Goal: Task Accomplishment & Management: Use online tool/utility

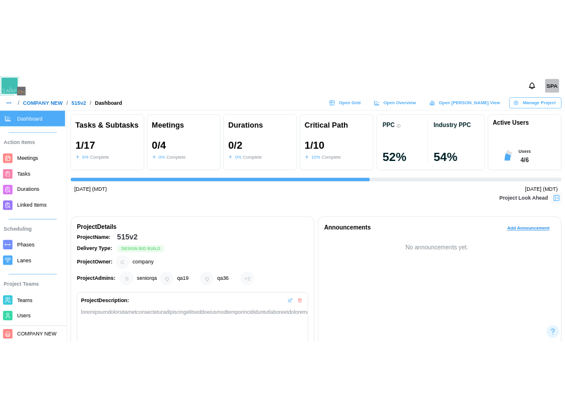
scroll to position [0, 604]
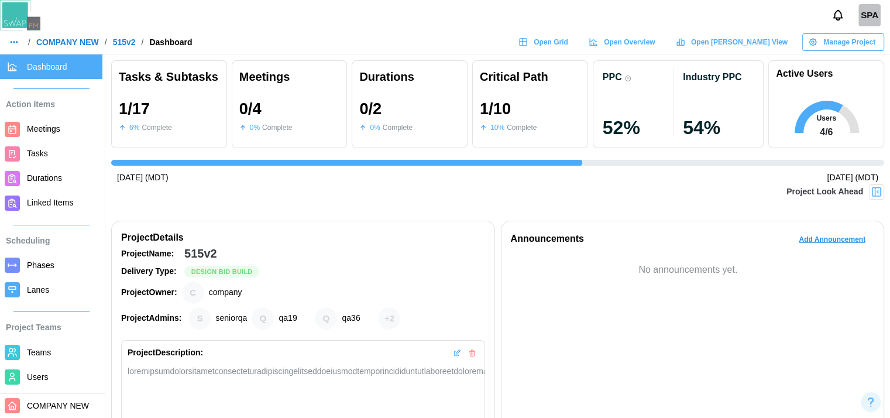
click at [793, 68] on h1 "Active Users" at bounding box center [804, 74] width 57 height 12
click at [504, 78] on div "Critical Path" at bounding box center [530, 77] width 101 height 18
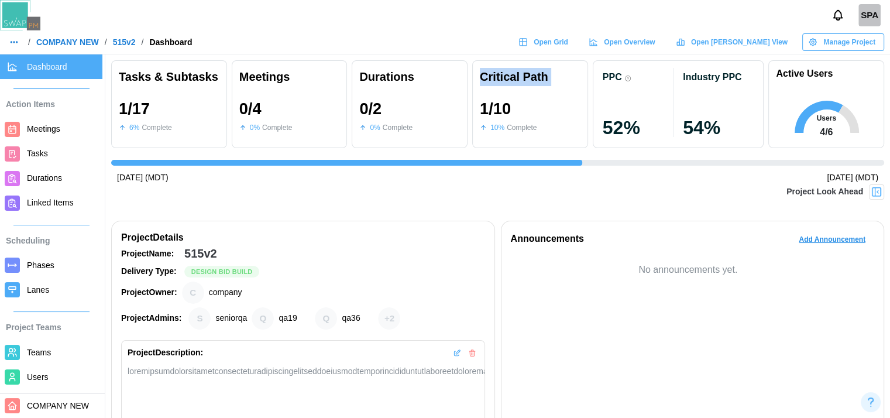
click at [504, 78] on div "Critical Path" at bounding box center [530, 77] width 101 height 18
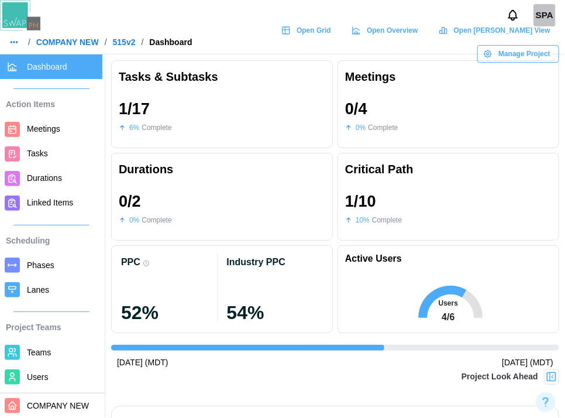
click at [368, 259] on h1 "Active Users" at bounding box center [373, 259] width 57 height 12
click at [438, 253] on div "Active Users Users 4 / 6" at bounding box center [449, 289] width 222 height 88
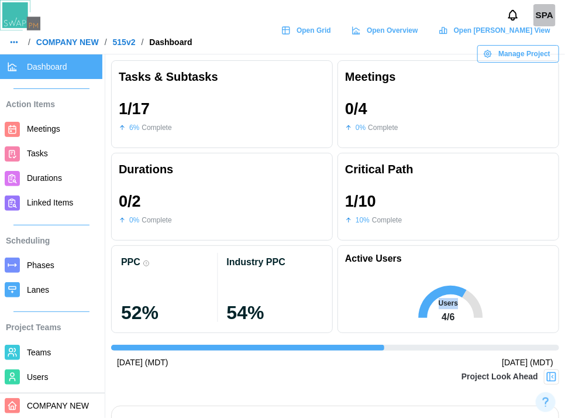
click at [438, 253] on div "Active Users Users 4 / 6" at bounding box center [449, 289] width 222 height 88
click at [368, 253] on h1 "Active Users" at bounding box center [373, 259] width 57 height 12
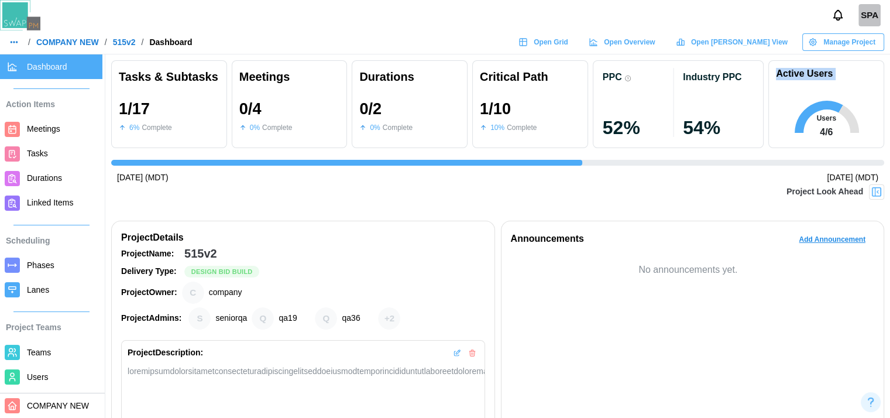
click at [813, 80] on div "Active Users Users 4 / 6" at bounding box center [826, 104] width 116 height 88
click at [805, 71] on h1 "Active Users" at bounding box center [804, 74] width 57 height 12
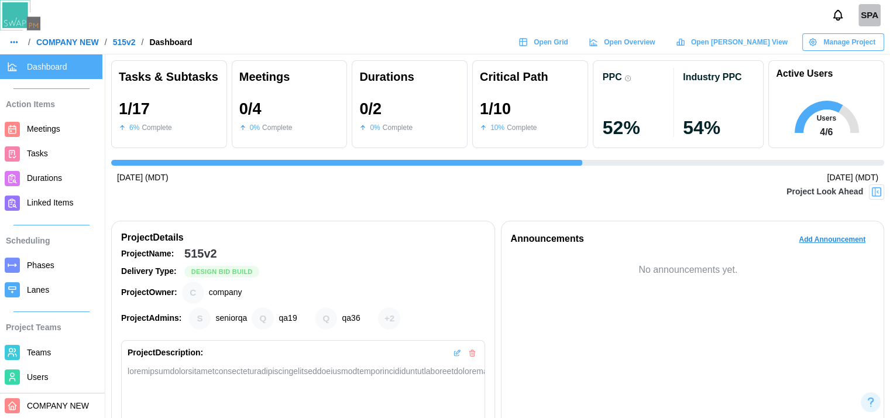
click at [805, 71] on h1 "Active Users" at bounding box center [804, 74] width 57 height 12
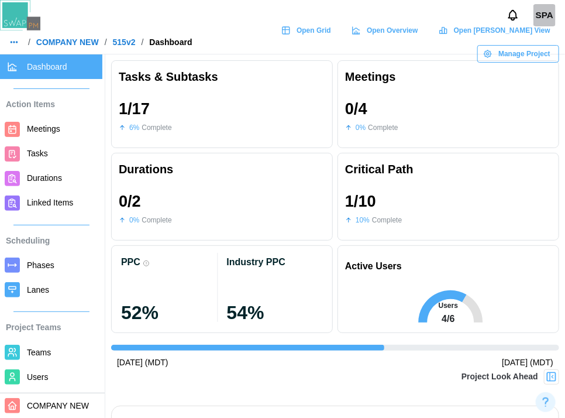
click at [540, 120] on div "0 / 4 0 % Complete" at bounding box center [448, 116] width 207 height 47
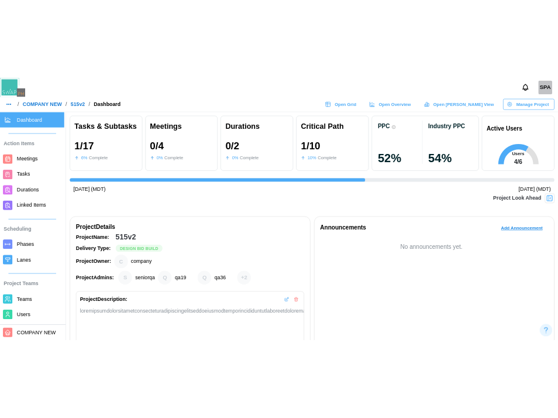
scroll to position [0, 0]
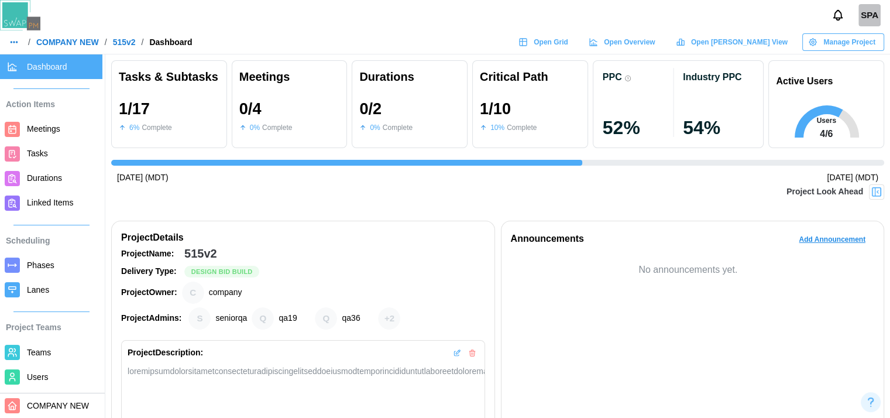
click at [802, 81] on h1 "Active Users" at bounding box center [804, 81] width 57 height 15
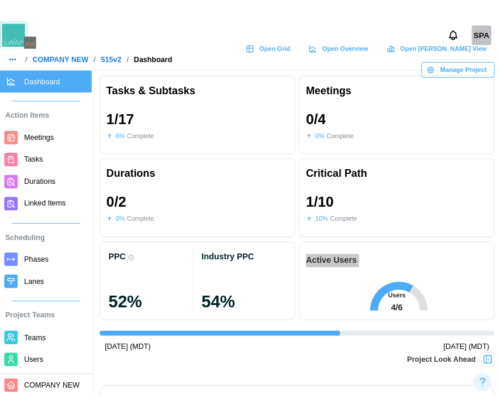
scroll to position [0, 417]
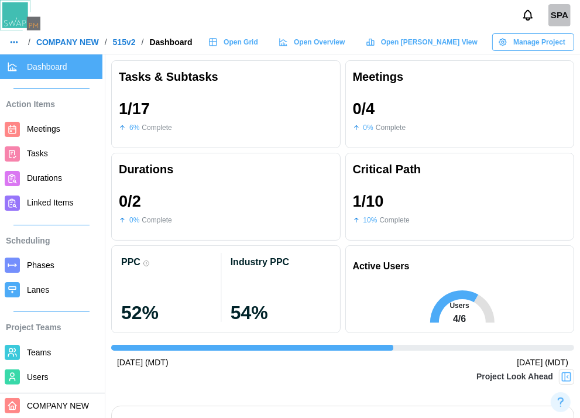
click at [153, 167] on div "Durations" at bounding box center [226, 169] width 214 height 18
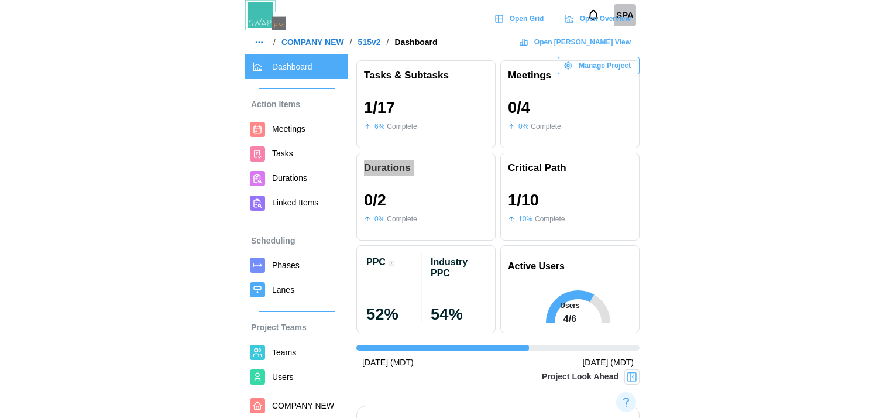
scroll to position [0, 240]
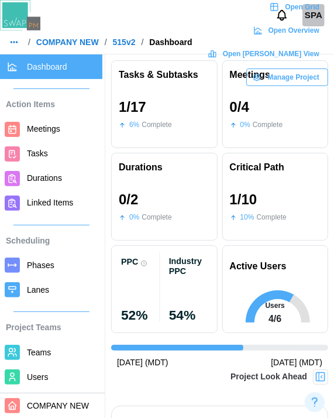
click at [262, 265] on h1 "Active Users" at bounding box center [258, 266] width 57 height 15
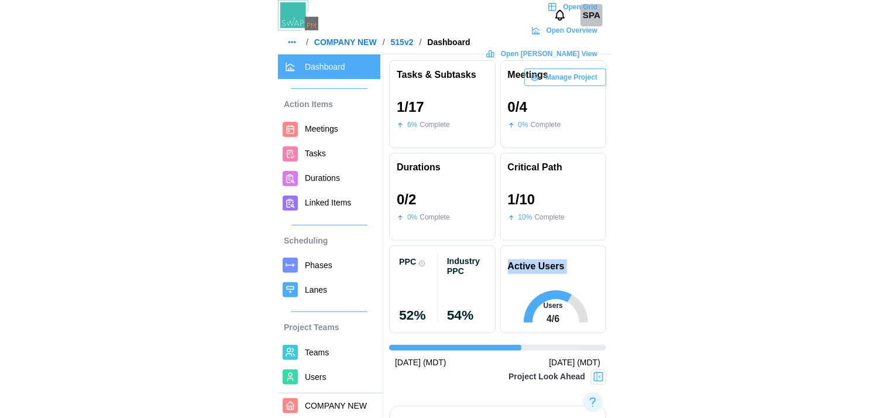
scroll to position [0, 234]
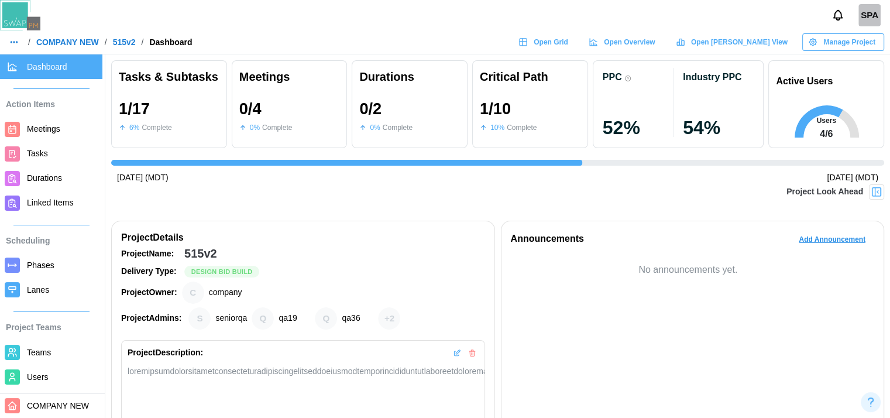
click at [750, 201] on div "Project Look Ahead" at bounding box center [497, 198] width 773 height 29
click at [740, 35] on span "Open Gantt View" at bounding box center [739, 42] width 97 height 16
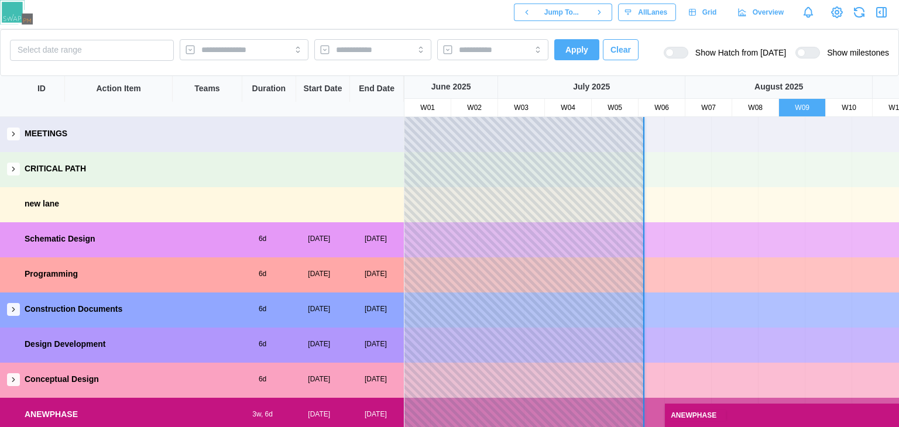
scroll to position [0, 161]
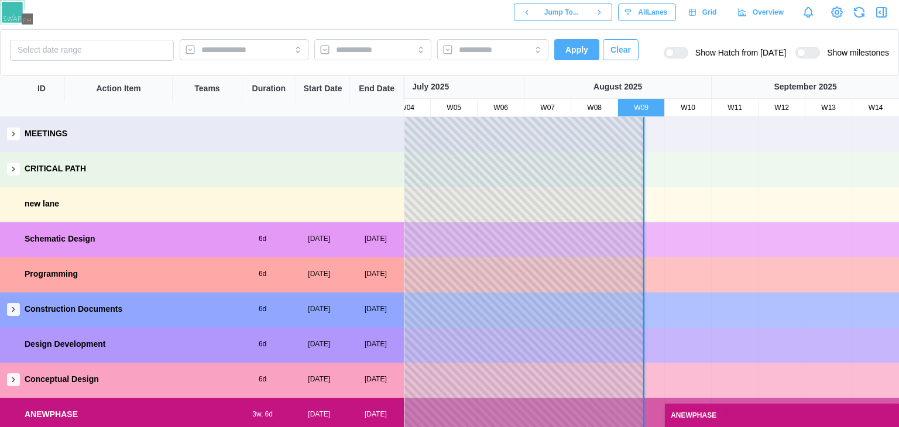
click at [10, 308] on icon "button" at bounding box center [13, 309] width 8 height 8
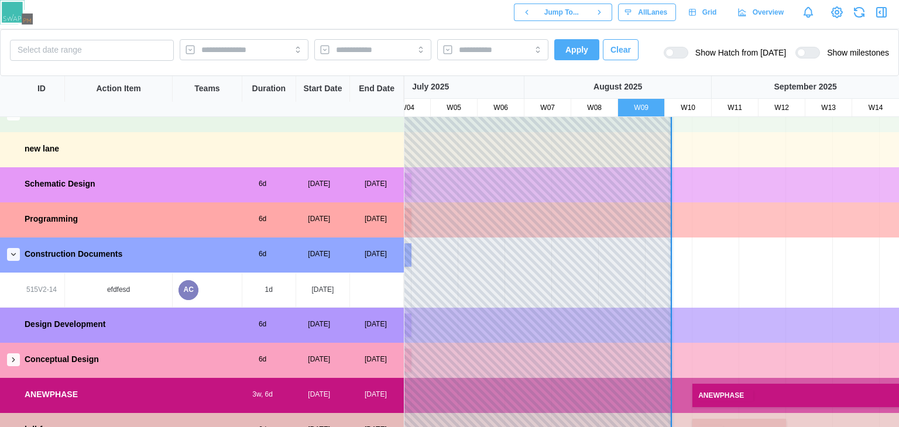
scroll to position [0, 133]
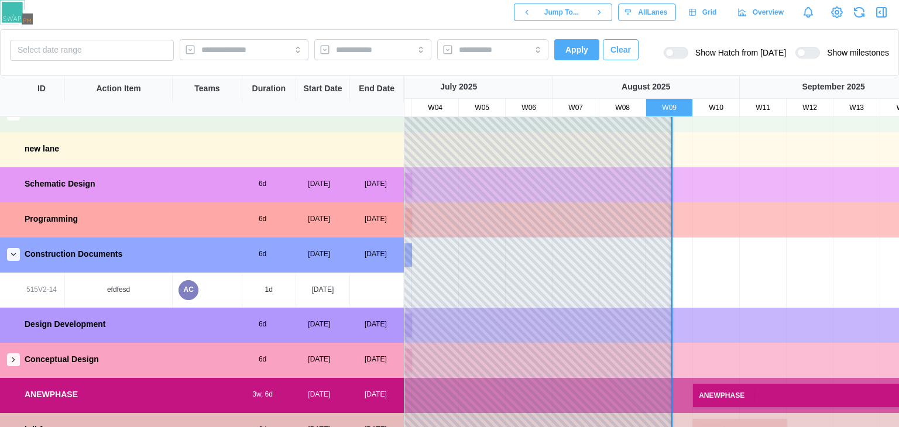
click at [14, 362] on icon "button" at bounding box center [13, 360] width 8 height 8
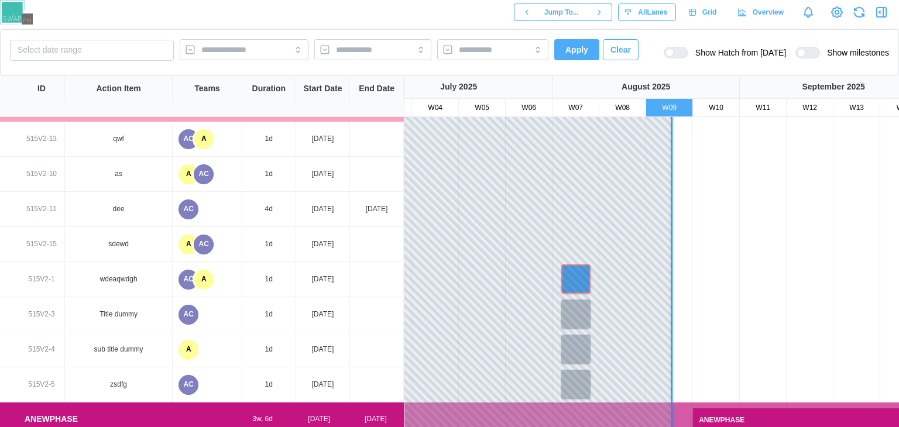
scroll to position [311, 133]
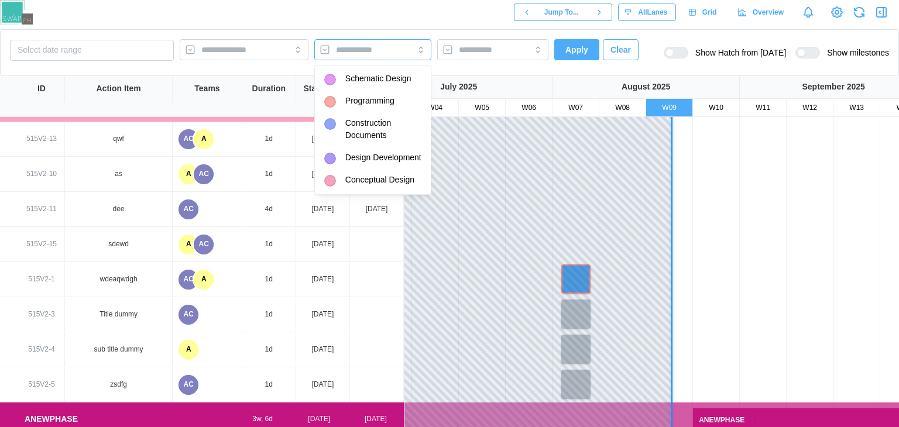
click at [353, 50] on input "search" at bounding box center [362, 49] width 53 height 9
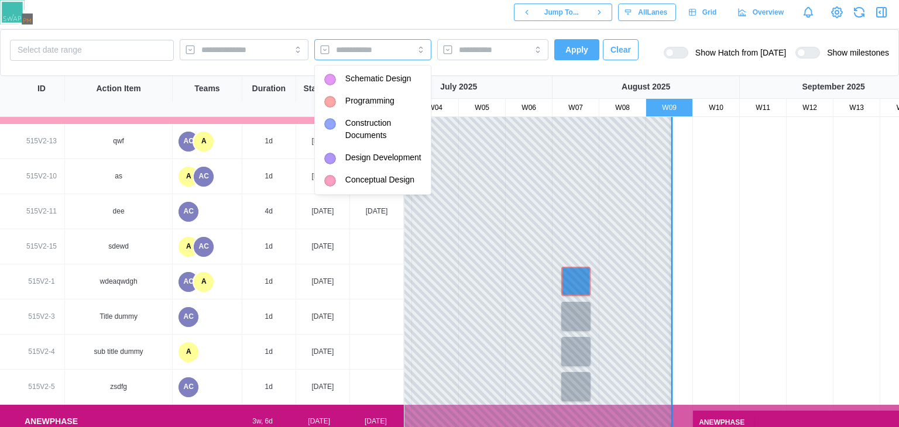
scroll to position [0, 0]
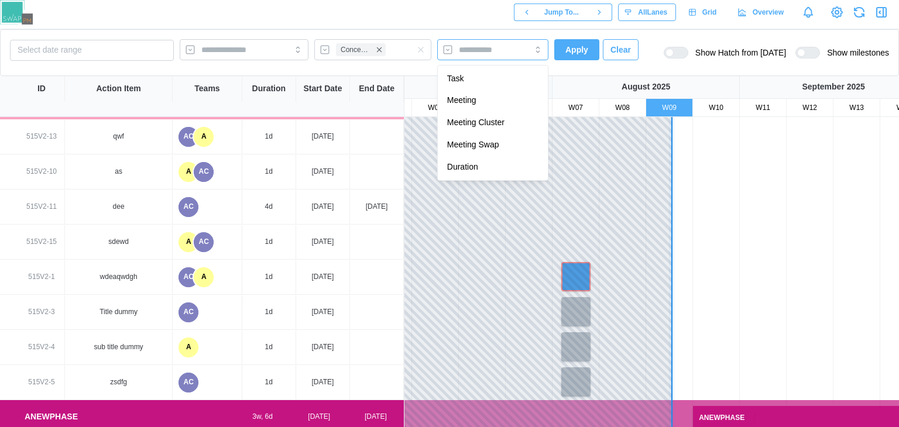
click at [487, 50] on input "search" at bounding box center [482, 49] width 47 height 9
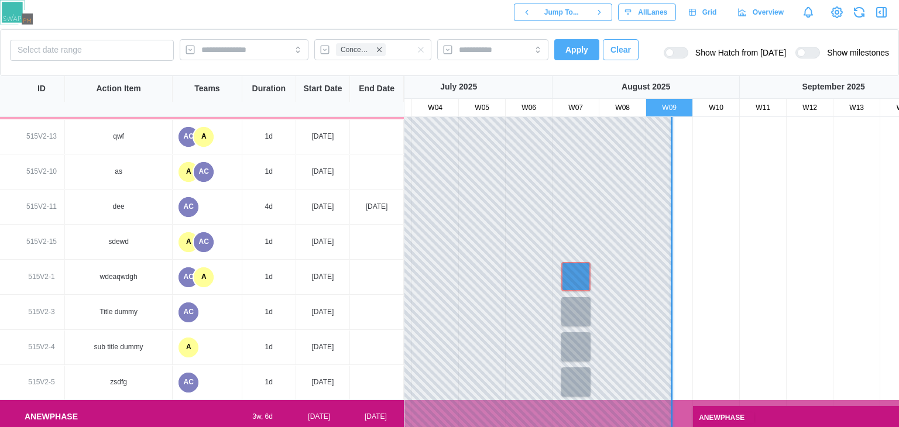
click at [564, 43] on button "Apply" at bounding box center [576, 49] width 45 height 21
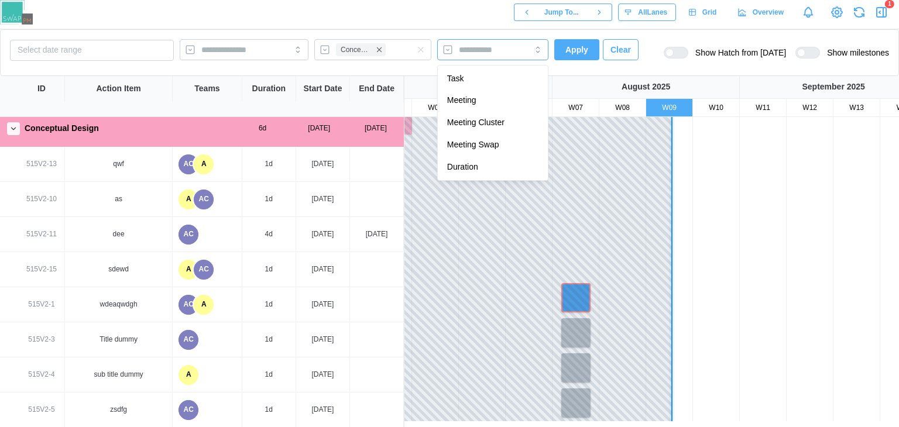
click at [479, 54] on div at bounding box center [481, 50] width 50 height 20
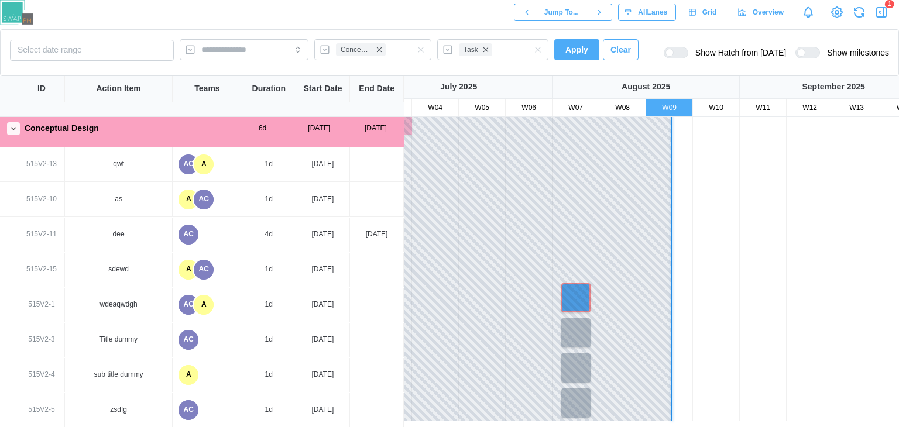
click at [583, 56] on span "Apply" at bounding box center [576, 50] width 23 height 20
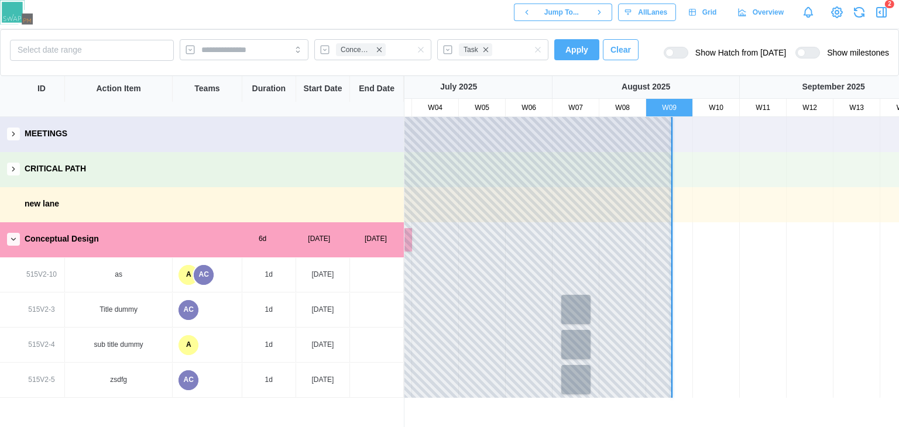
click at [878, 12] on icon "button" at bounding box center [881, 12] width 14 height 14
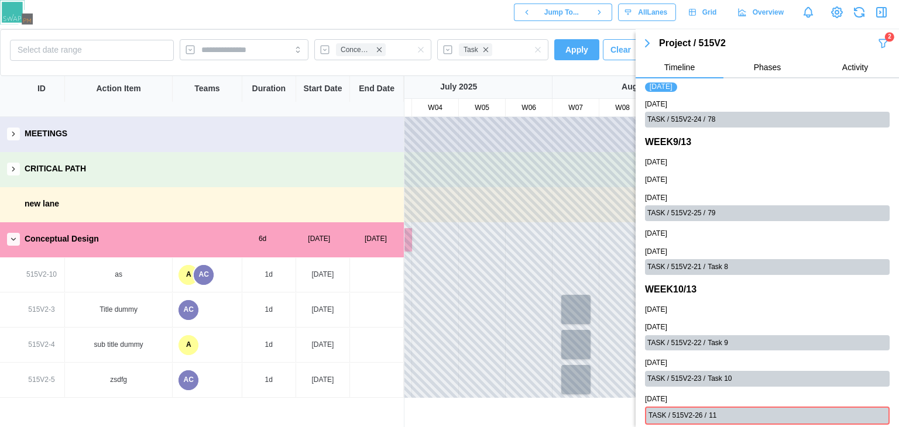
drag, startPoint x: 868, startPoint y: 51, endPoint x: 886, endPoint y: 25, distance: 31.2
click at [886, 25] on body "Jump To... All Lanes Grid Overview Select date range Conceptual Design Task App…" at bounding box center [449, 213] width 899 height 427
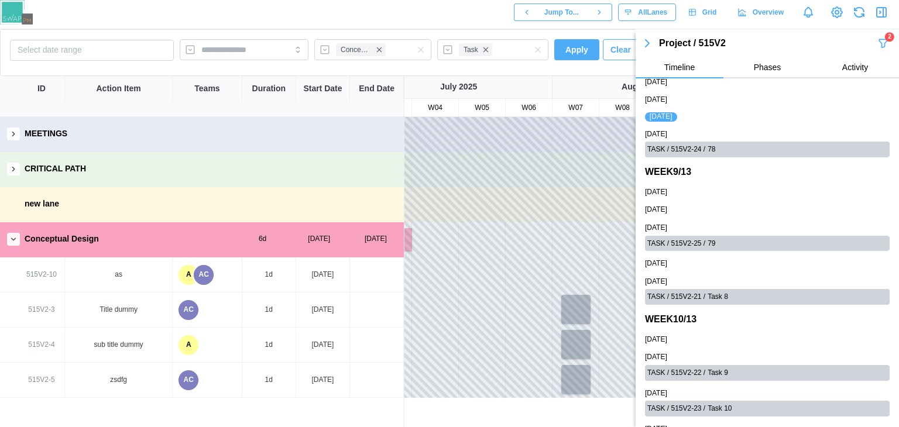
click at [886, 25] on header "Jump To... All Lanes Grid Overview" at bounding box center [449, 14] width 899 height 29
click at [885, 36] on div "2" at bounding box center [889, 36] width 9 height 9
click at [879, 47] on icon "button" at bounding box center [883, 43] width 12 height 14
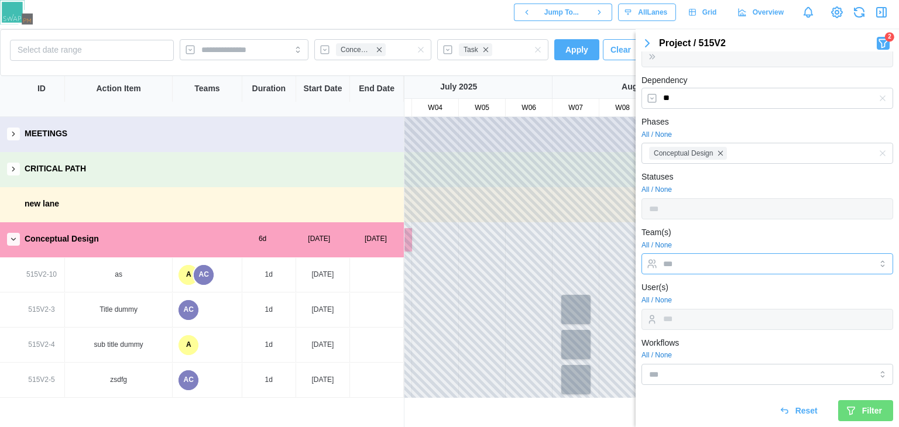
click at [670, 270] on div at bounding box center [755, 264] width 190 height 20
click at [732, 325] on div "User(s) All / None" at bounding box center [767, 304] width 252 height 49
click at [846, 401] on div "Filter" at bounding box center [864, 411] width 36 height 20
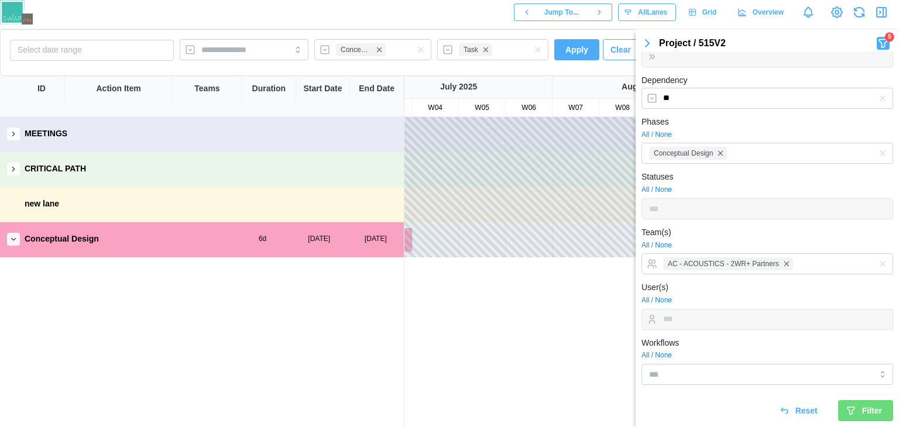
click at [846, 401] on div "Filter" at bounding box center [864, 411] width 36 height 20
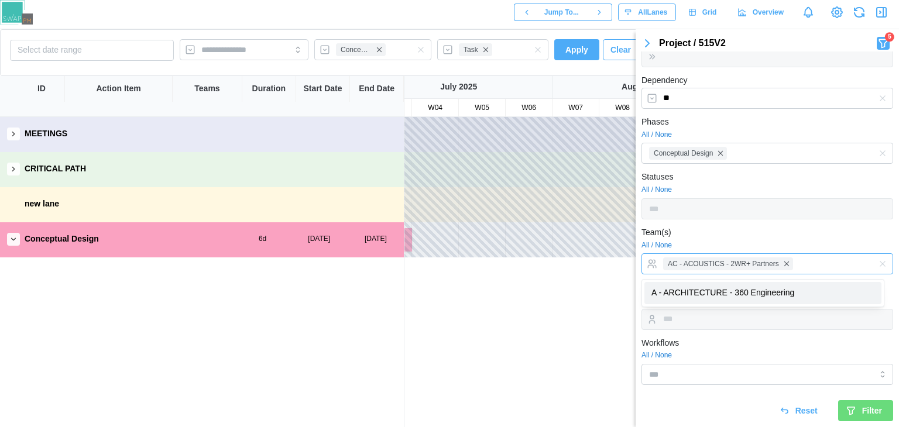
click at [777, 263] on div "AC - ACOUSTICS - 2WR+ Partners" at bounding box center [728, 263] width 130 height 13
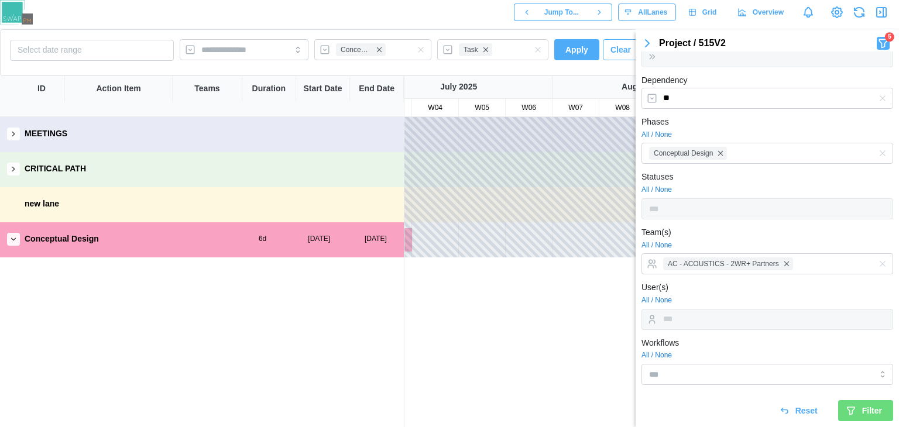
click at [755, 322] on div "User(s) All / None" at bounding box center [767, 304] width 252 height 49
click at [846, 414] on icon "submit" at bounding box center [851, 411] width 11 height 11
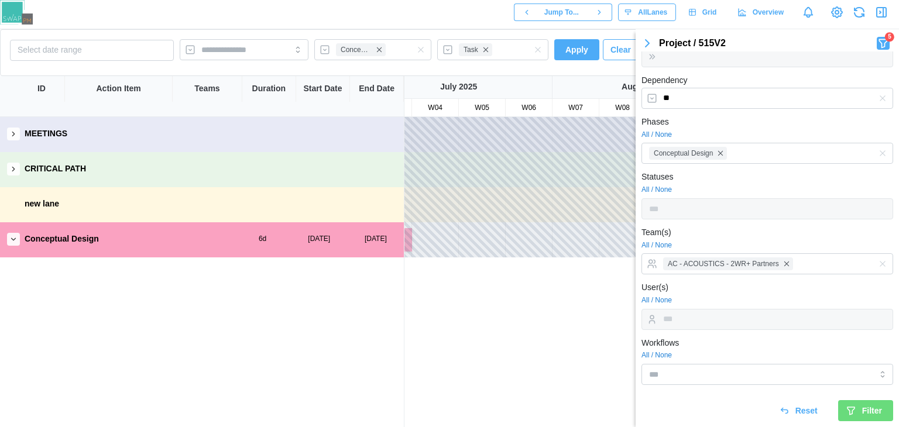
click at [846, 414] on icon "submit" at bounding box center [851, 411] width 11 height 11
click at [786, 404] on div "Reset" at bounding box center [798, 411] width 39 height 20
